Goal: Task Accomplishment & Management: Complete application form

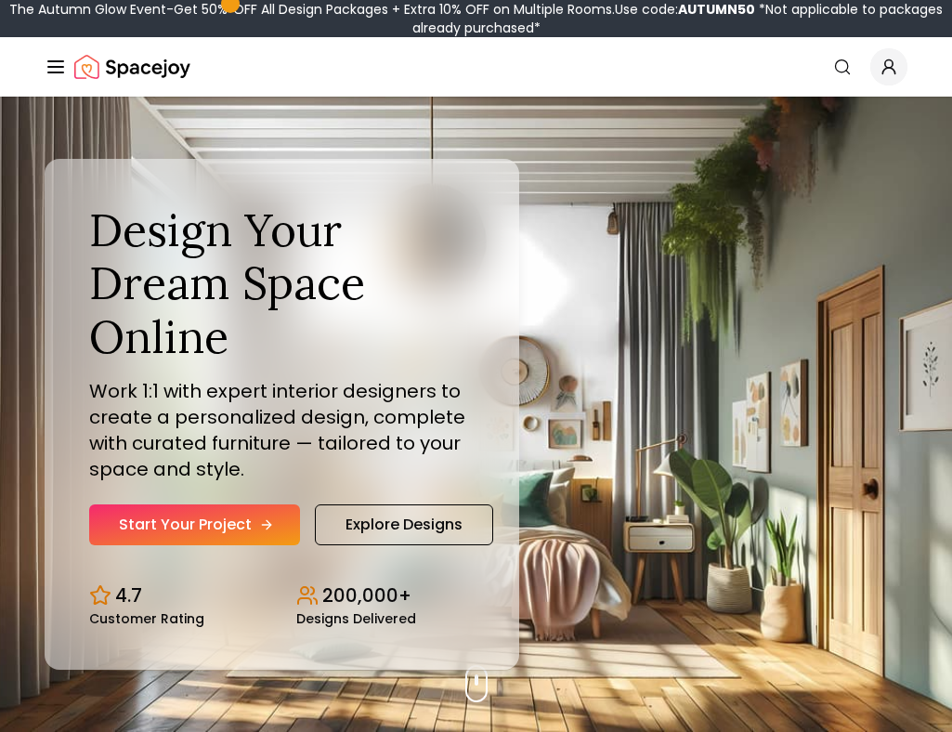
click at [217, 528] on link "Start Your Project" at bounding box center [194, 524] width 211 height 41
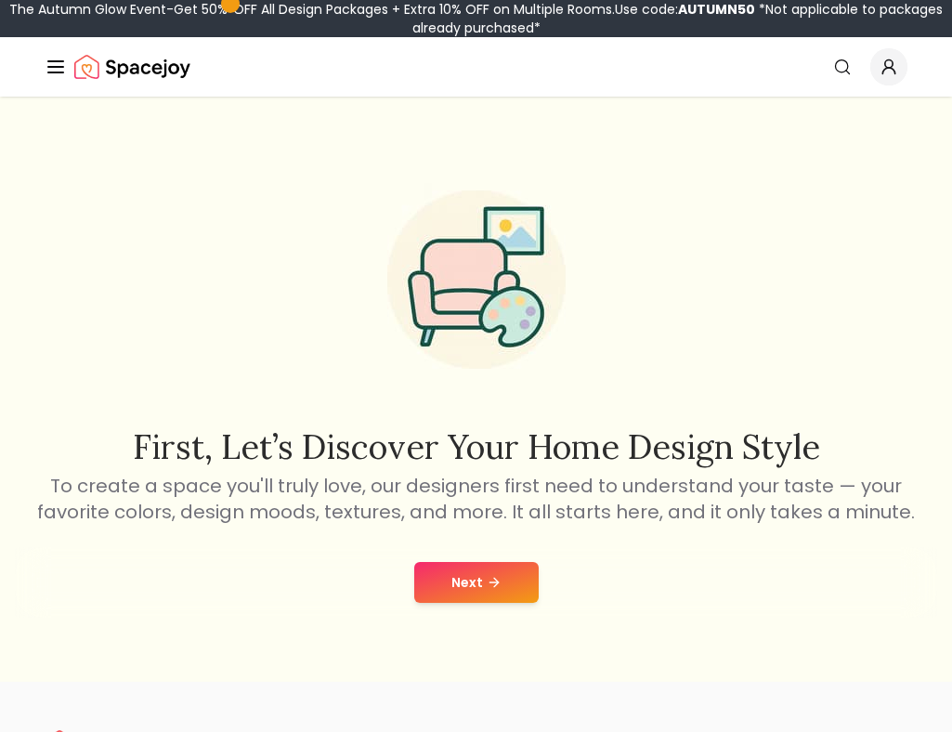
click at [477, 568] on button "Next" at bounding box center [476, 582] width 124 height 41
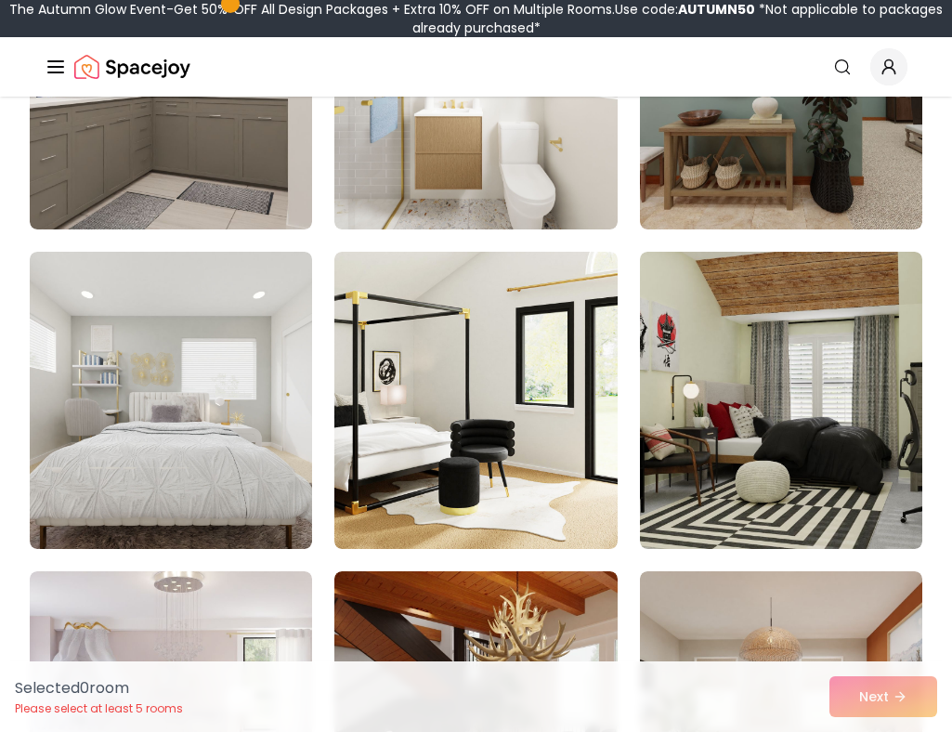
scroll to position [345, 0]
